Goal: Check status: Check status

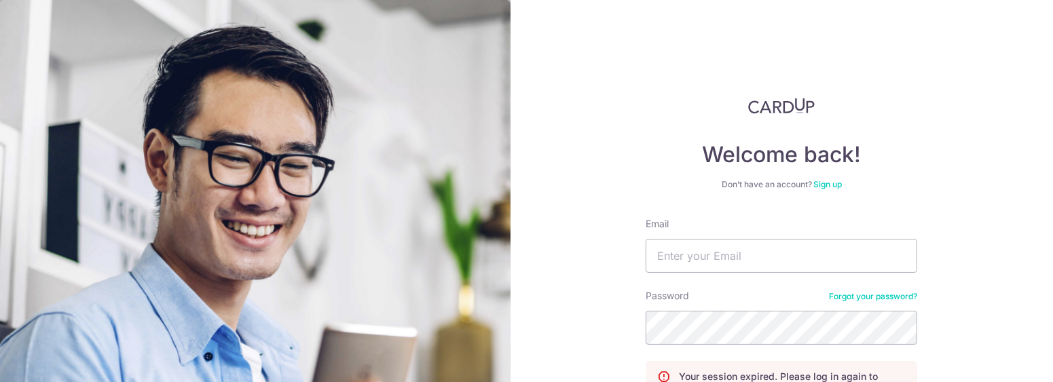
scroll to position [144, 0]
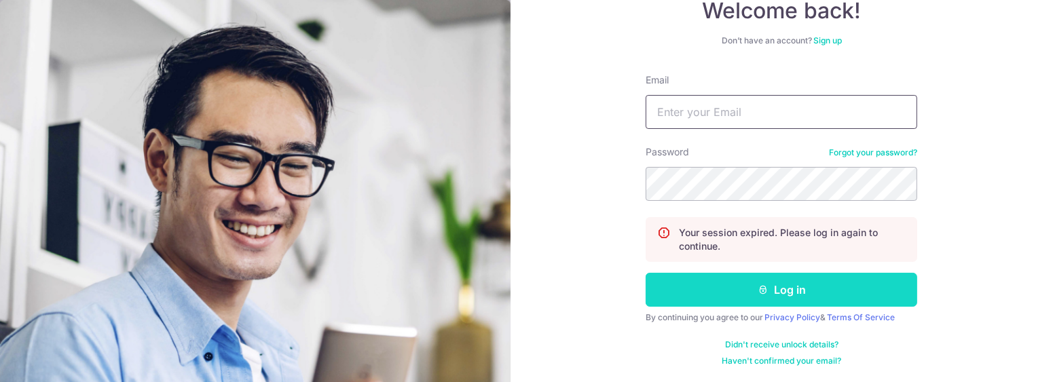
type input "[EMAIL_ADDRESS][DOMAIN_NAME]"
click at [754, 281] on button "Log in" at bounding box center [782, 290] width 272 height 34
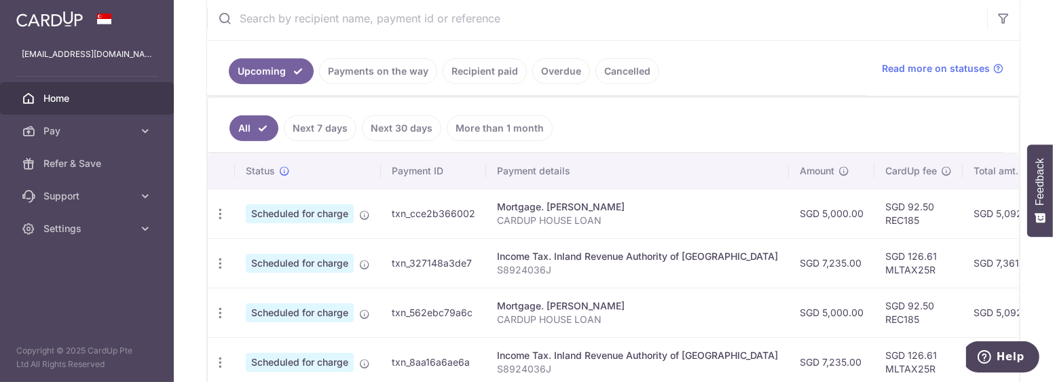
scroll to position [163, 0]
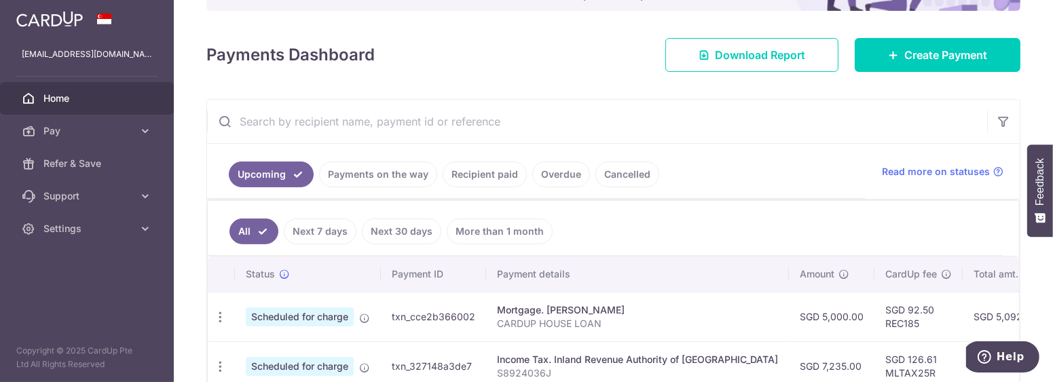
click at [515, 230] on link "More than 1 month" at bounding box center [500, 232] width 106 height 26
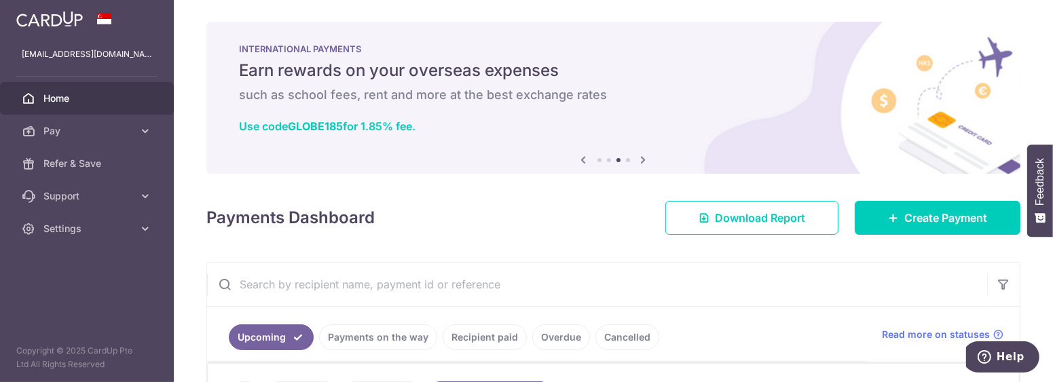
scroll to position [136, 0]
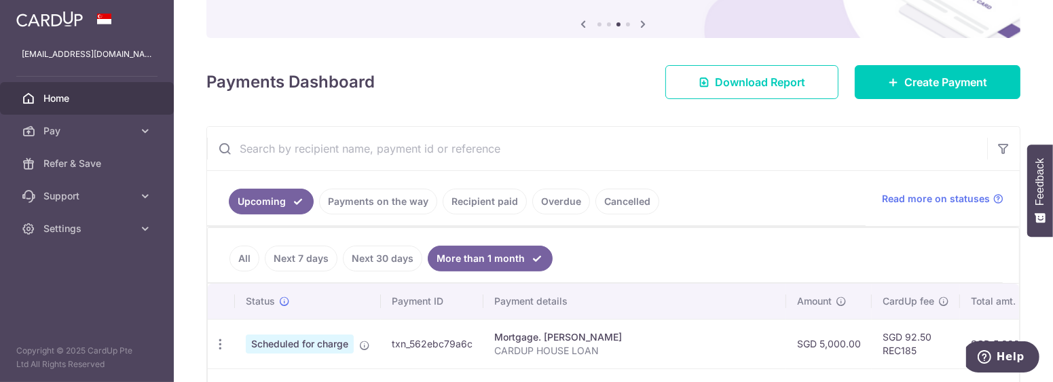
click at [491, 208] on link "Recipient paid" at bounding box center [485, 202] width 84 height 26
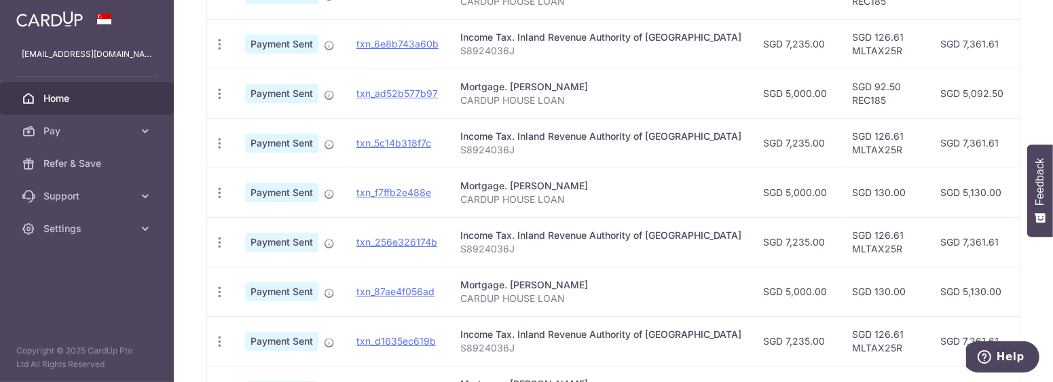
scroll to position [614, 0]
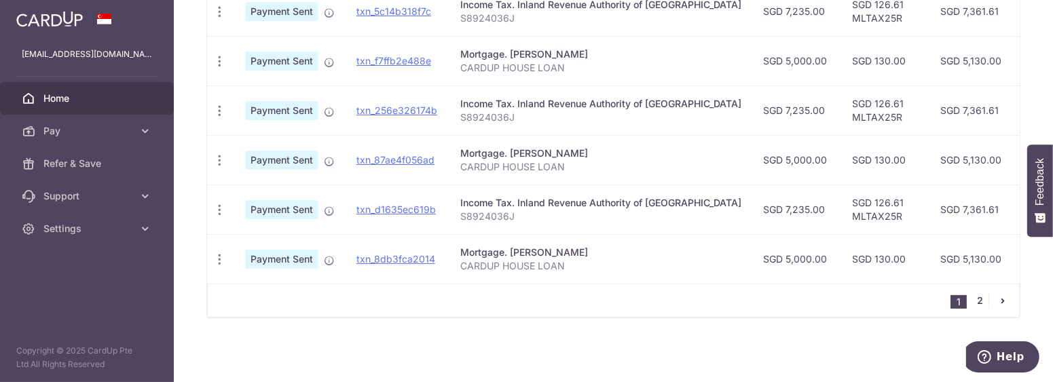
click at [975, 302] on link "2" at bounding box center [980, 301] width 16 height 16
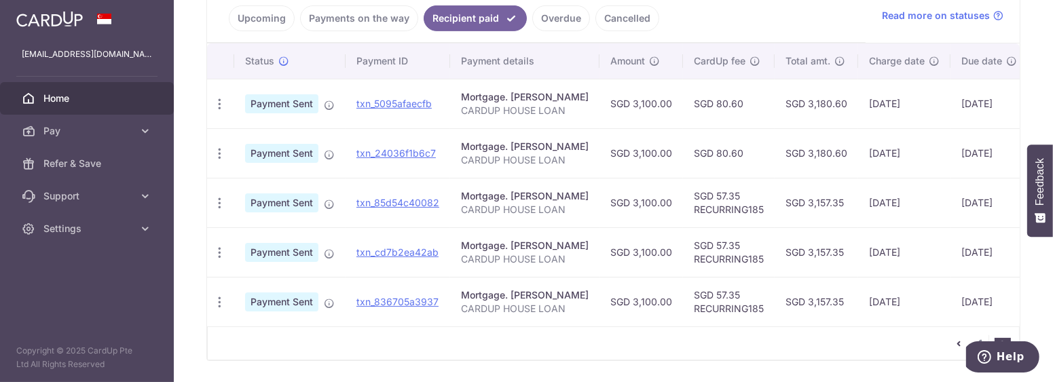
scroll to position [342, 0]
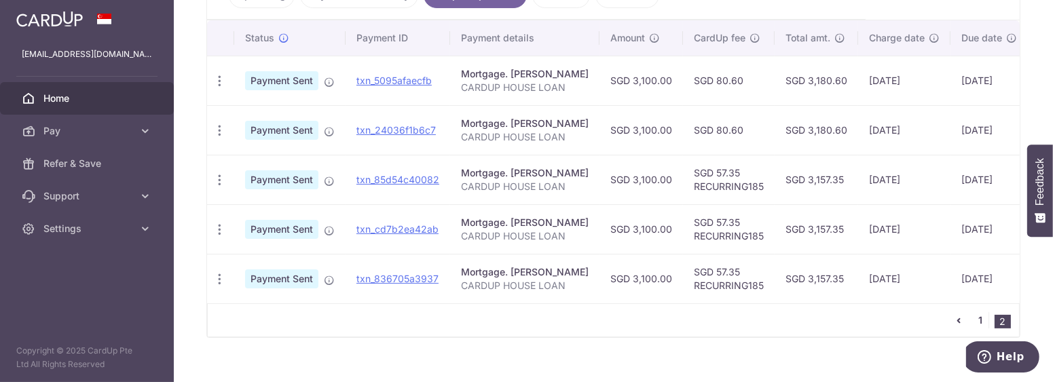
click at [973, 326] on link "1" at bounding box center [980, 320] width 16 height 16
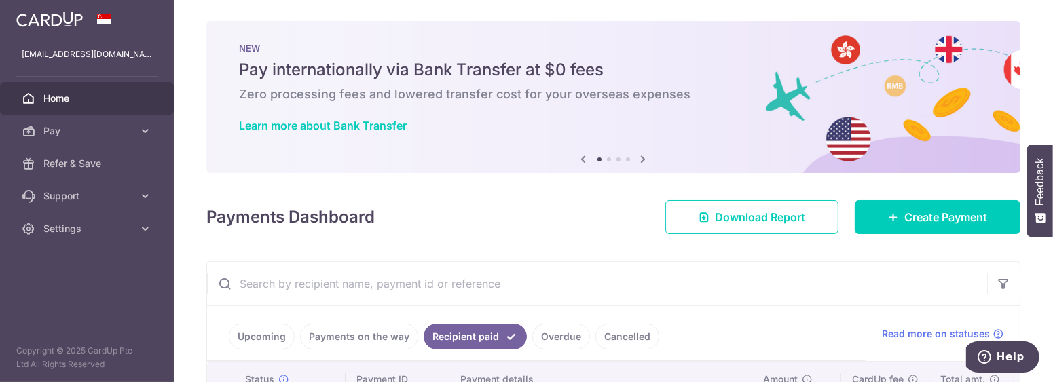
scroll to position [0, 0]
